Goal: Use online tool/utility: Utilize a website feature to perform a specific function

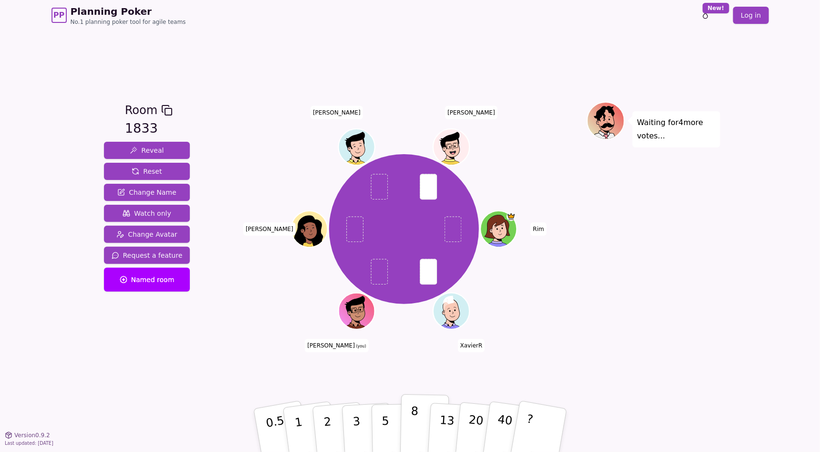
click at [411, 425] on p "8" at bounding box center [414, 430] width 8 height 52
click at [483, 417] on button "8" at bounding box center [481, 431] width 54 height 76
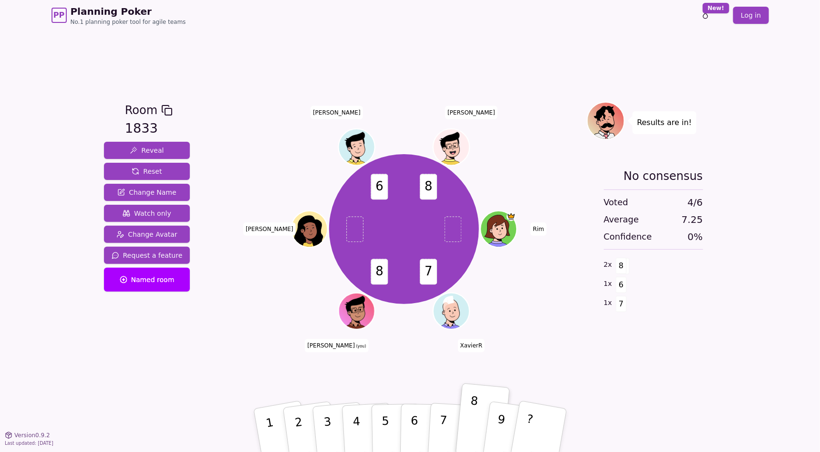
click at [722, 330] on div "PP Planning Poker No.1 planning poker tool for agile teams Toggle theme New! Lo…" at bounding box center [410, 226] width 820 height 452
click at [528, 418] on p "?" at bounding box center [528, 429] width 15 height 52
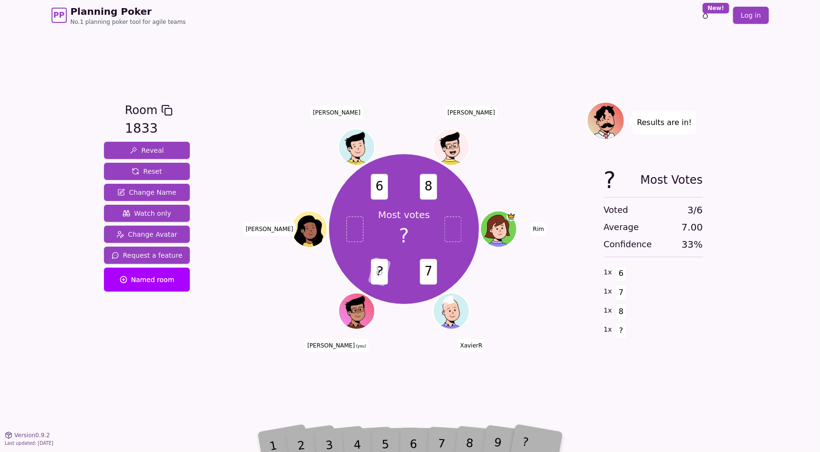
click at [426, 342] on div "Most votes ? 7 8 ? 6 8 [PERSON_NAME] (you) [PERSON_NAME] [PERSON_NAME]" at bounding box center [404, 233] width 365 height 262
click at [139, 176] on button "Reset" at bounding box center [147, 171] width 86 height 17
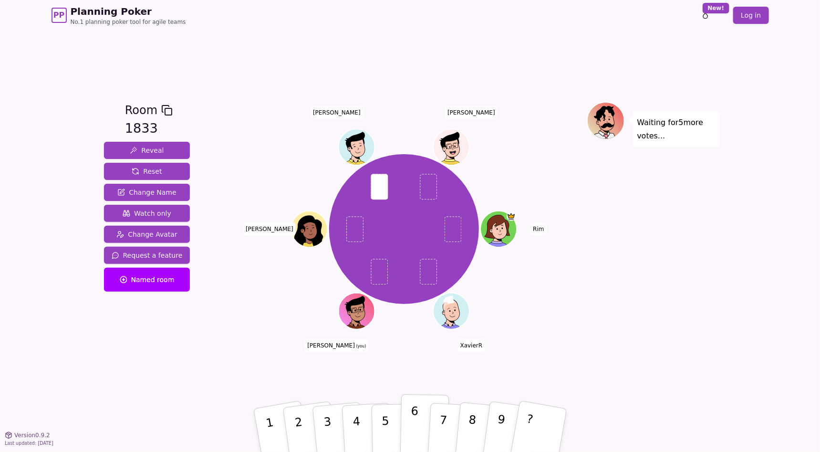
click at [424, 429] on button "6" at bounding box center [424, 430] width 49 height 73
click at [652, 351] on div "Waiting for 4 more votes..." at bounding box center [654, 233] width 134 height 262
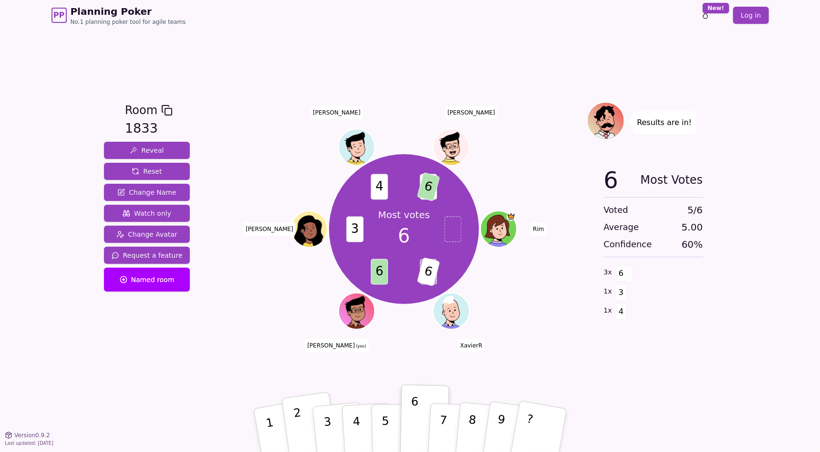
click at [306, 433] on button "2" at bounding box center [309, 430] width 57 height 77
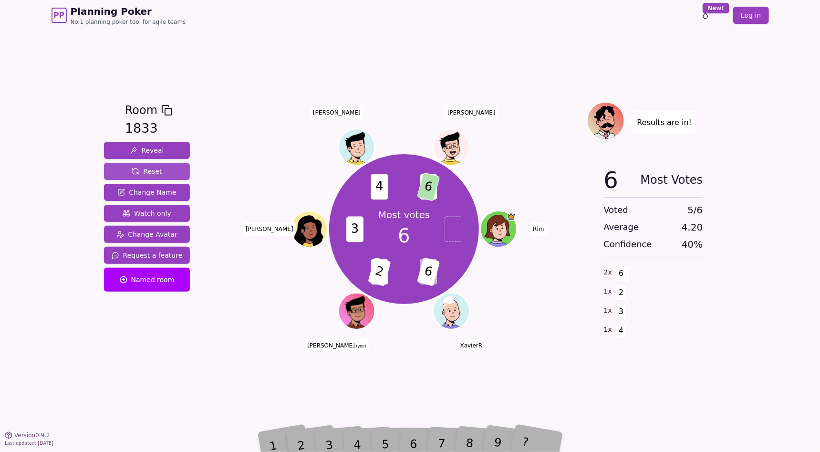
click at [160, 170] on button "Reset" at bounding box center [147, 171] width 86 height 17
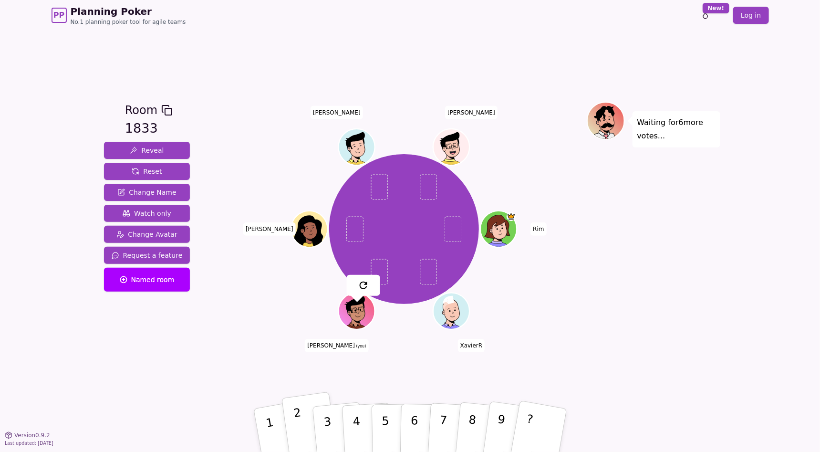
click at [292, 437] on button "2" at bounding box center [309, 430] width 57 height 77
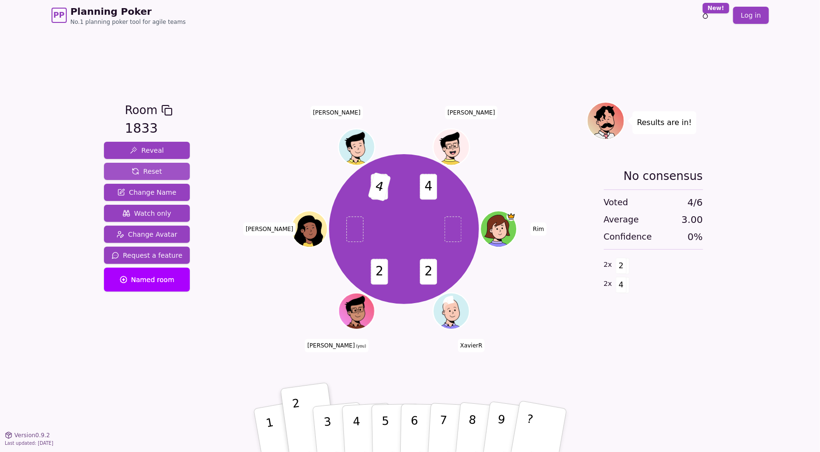
click at [145, 174] on span "Reset" at bounding box center [147, 171] width 30 height 10
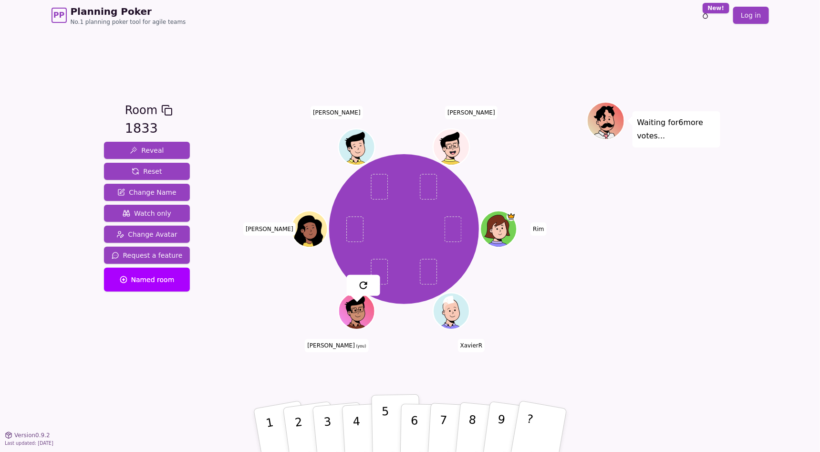
click at [378, 429] on button "5" at bounding box center [395, 430] width 49 height 73
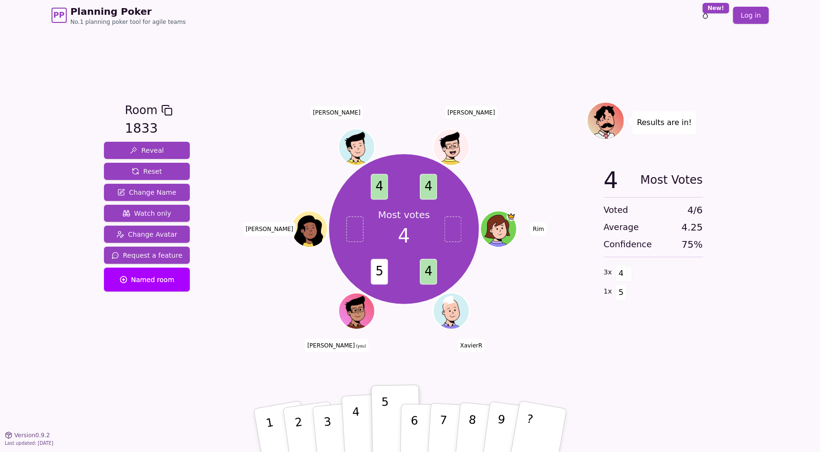
click at [353, 426] on button "4" at bounding box center [367, 430] width 52 height 74
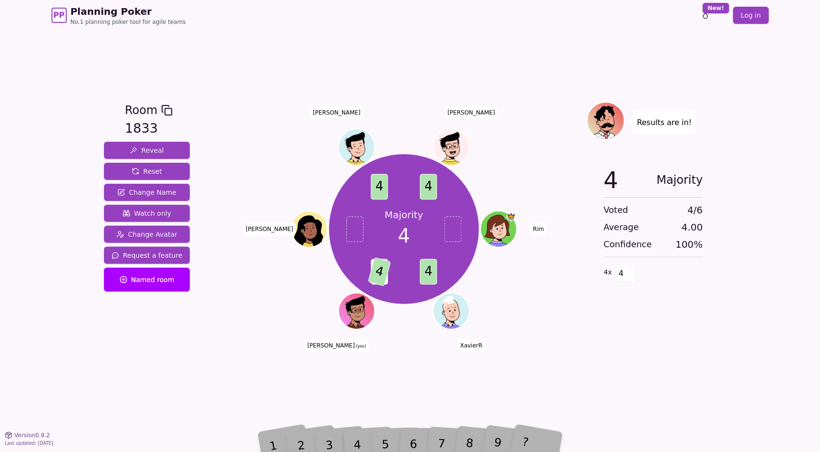
click at [215, 372] on div "Room 1833 Reveal Reset Change Name Watch only Change Avatar Request a feature N…" at bounding box center [410, 233] width 620 height 404
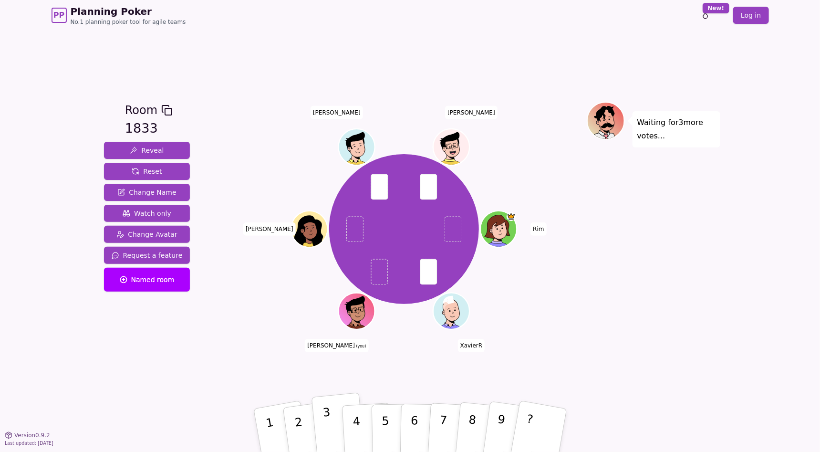
click at [340, 426] on button "3" at bounding box center [338, 431] width 54 height 76
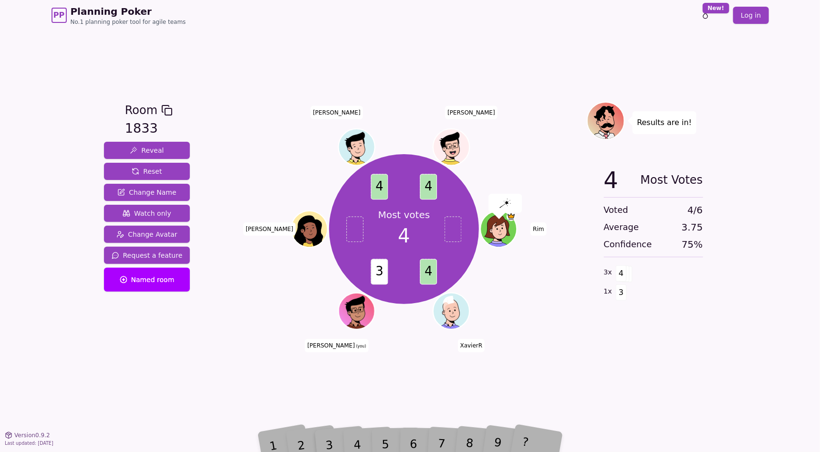
click at [380, 347] on div "Most votes 4 4 3 4 4 [PERSON_NAME] (you) [PERSON_NAME] [PERSON_NAME]" at bounding box center [404, 233] width 365 height 262
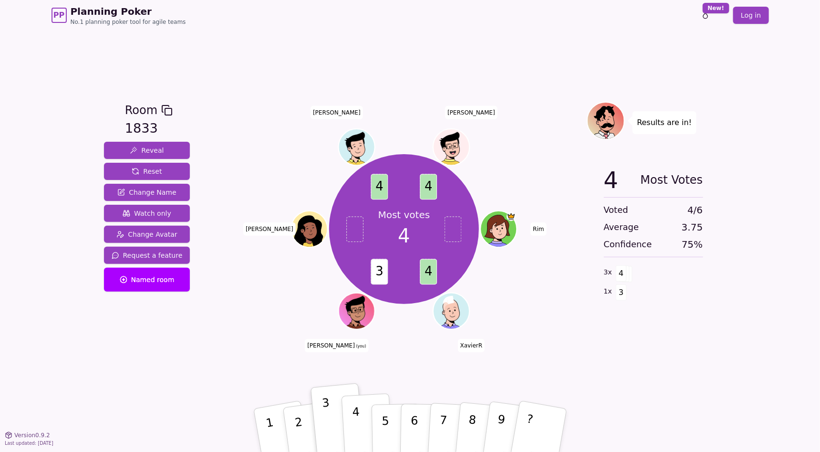
click at [355, 426] on p "4" at bounding box center [357, 431] width 10 height 52
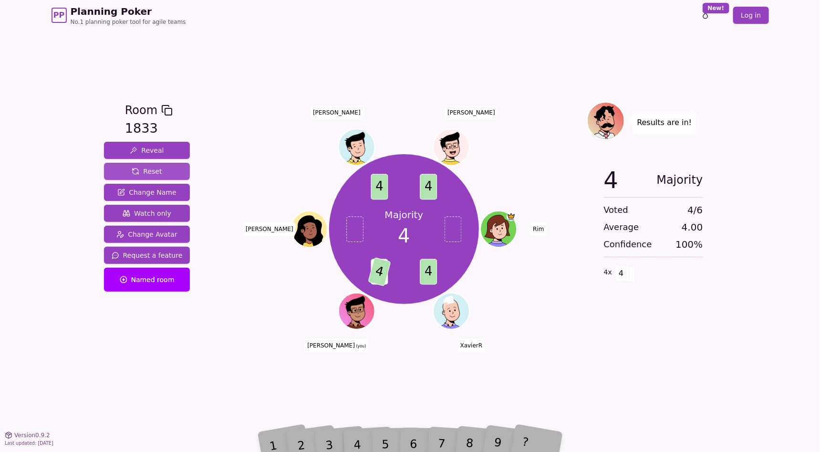
click at [139, 175] on span "Reset" at bounding box center [147, 171] width 30 height 10
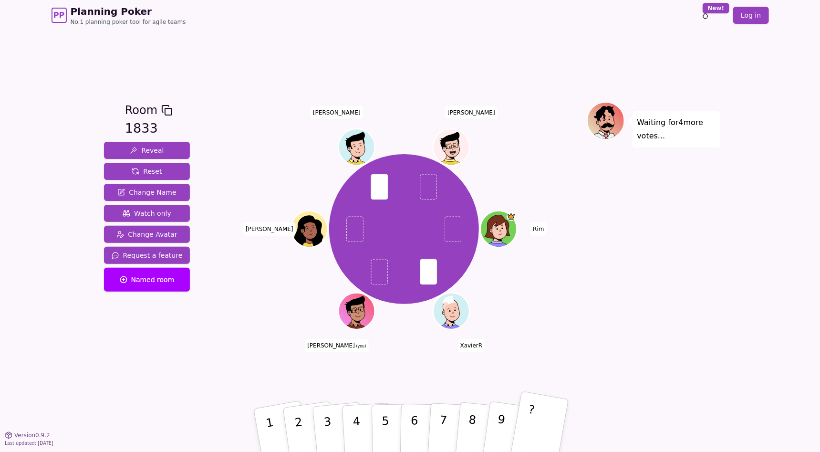
click at [560, 433] on button "?" at bounding box center [539, 430] width 60 height 79
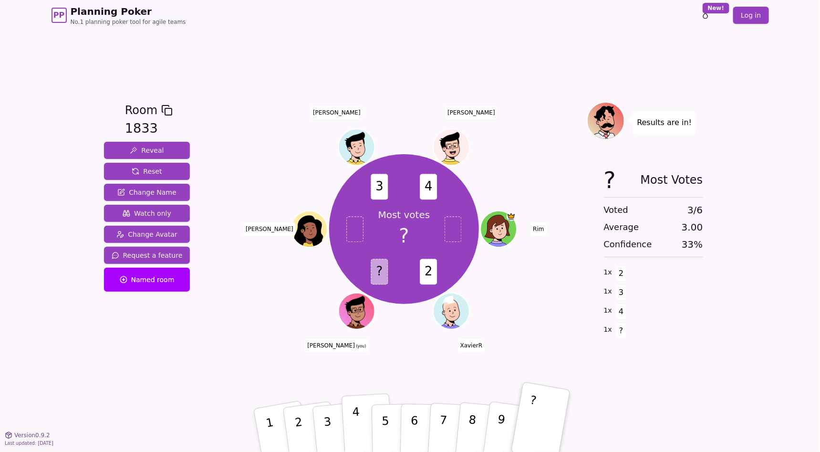
click at [362, 418] on button "4" at bounding box center [367, 430] width 52 height 74
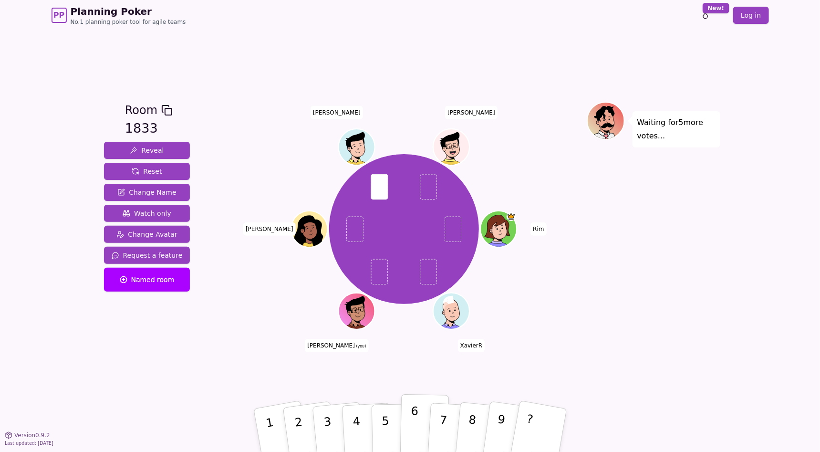
click at [414, 427] on p "6" at bounding box center [414, 430] width 8 height 52
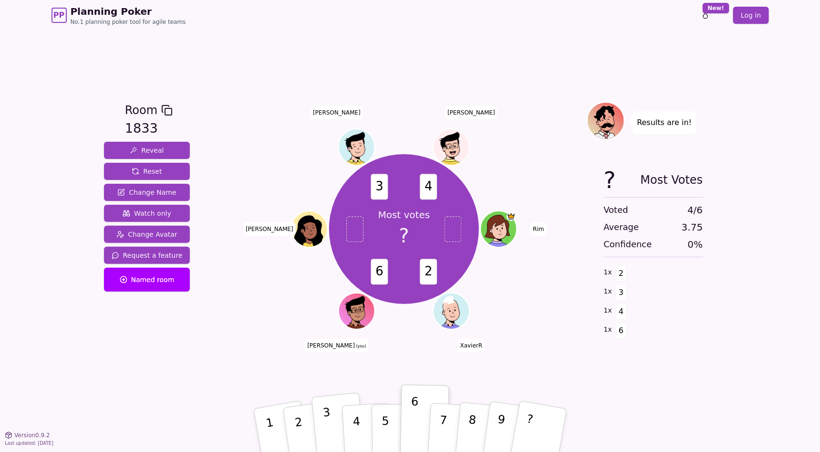
click at [337, 427] on button "3" at bounding box center [338, 431] width 54 height 76
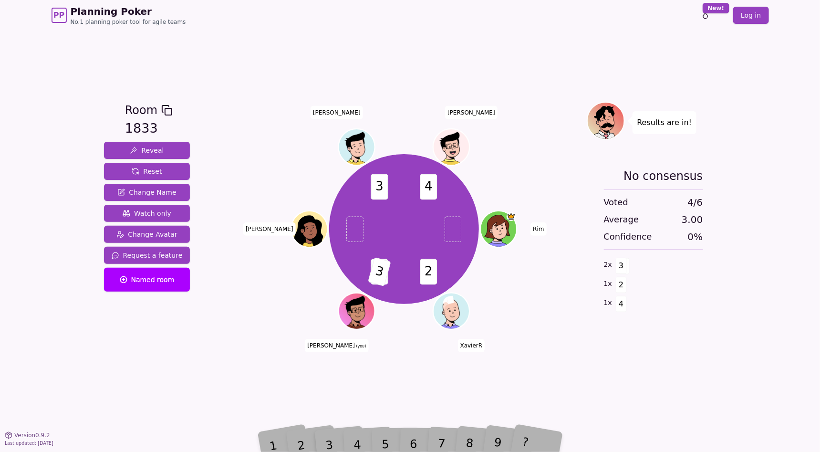
click at [610, 379] on div "Room 1833 Reveal Reset Change Name Watch only Change Avatar Request a feature N…" at bounding box center [410, 233] width 620 height 404
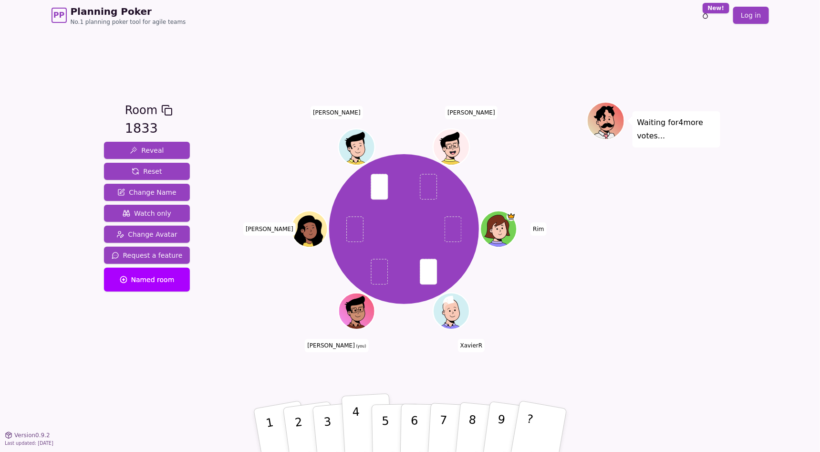
click at [368, 427] on button "4" at bounding box center [367, 430] width 52 height 74
click at [386, 427] on p "5" at bounding box center [385, 431] width 8 height 52
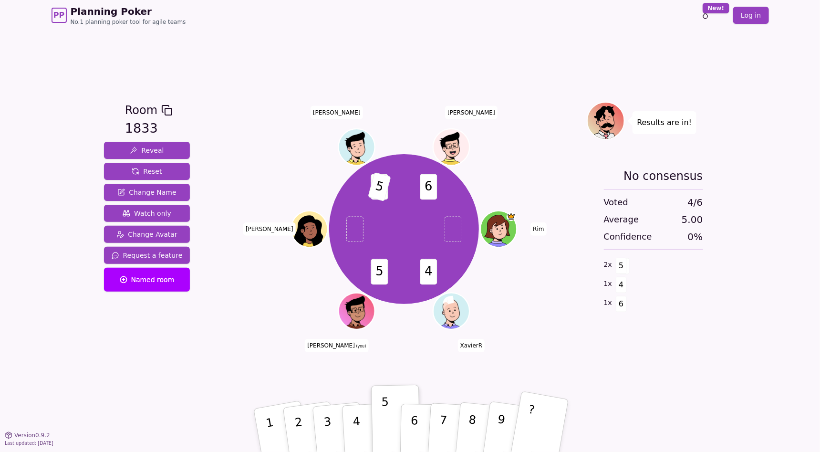
click at [558, 435] on button "?" at bounding box center [539, 430] width 60 height 79
